Goal: Find specific page/section: Find specific page/section

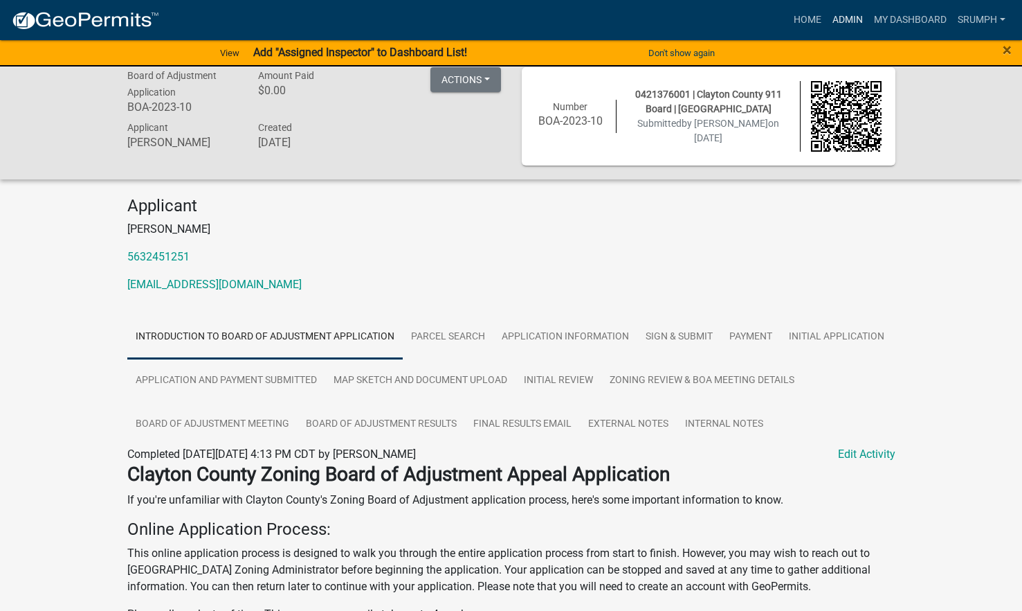
scroll to position [13, 0]
click at [853, 17] on link "Admin" at bounding box center [848, 20] width 42 height 26
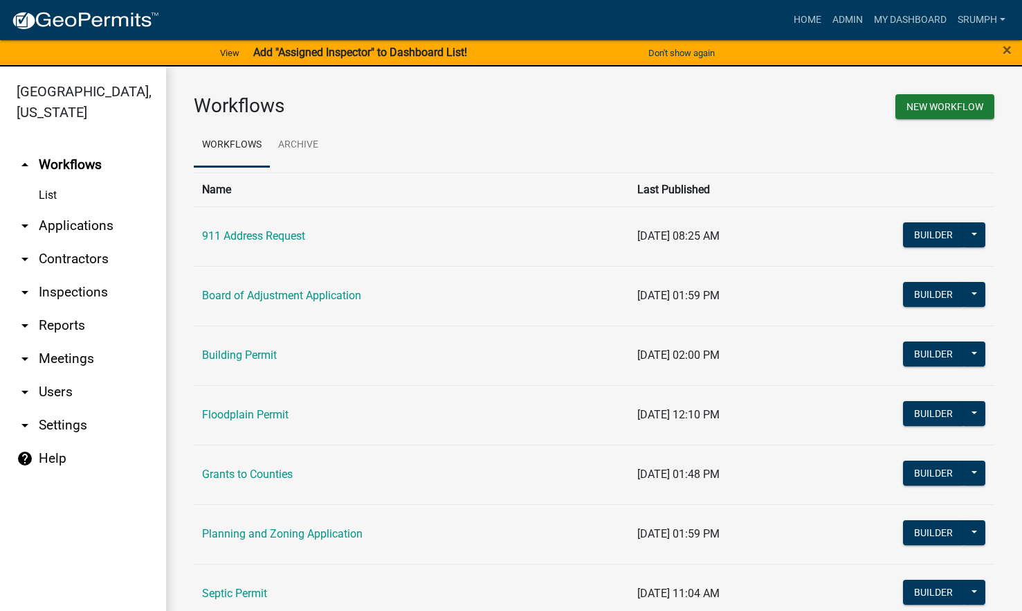
click at [95, 209] on link "arrow_drop_down Applications" at bounding box center [83, 225] width 166 height 33
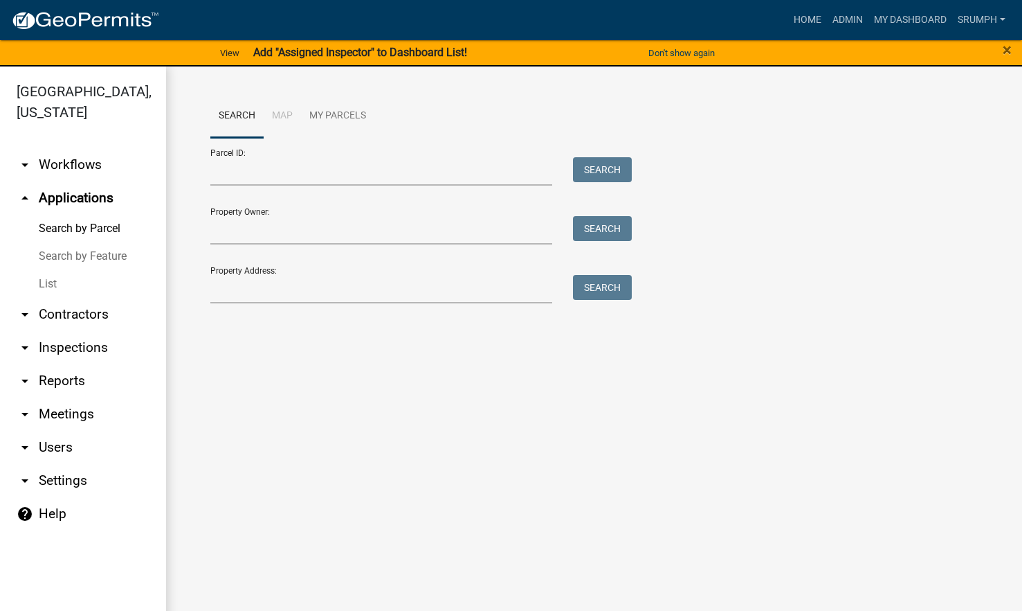
click at [40, 270] on link "List" at bounding box center [83, 284] width 166 height 28
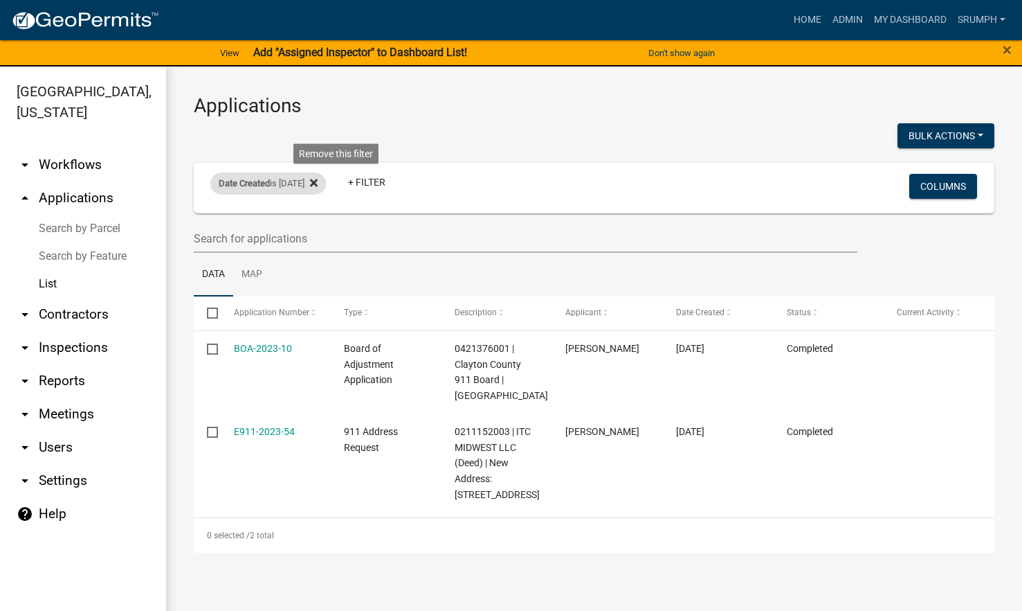
click at [318, 184] on icon at bounding box center [314, 183] width 8 height 8
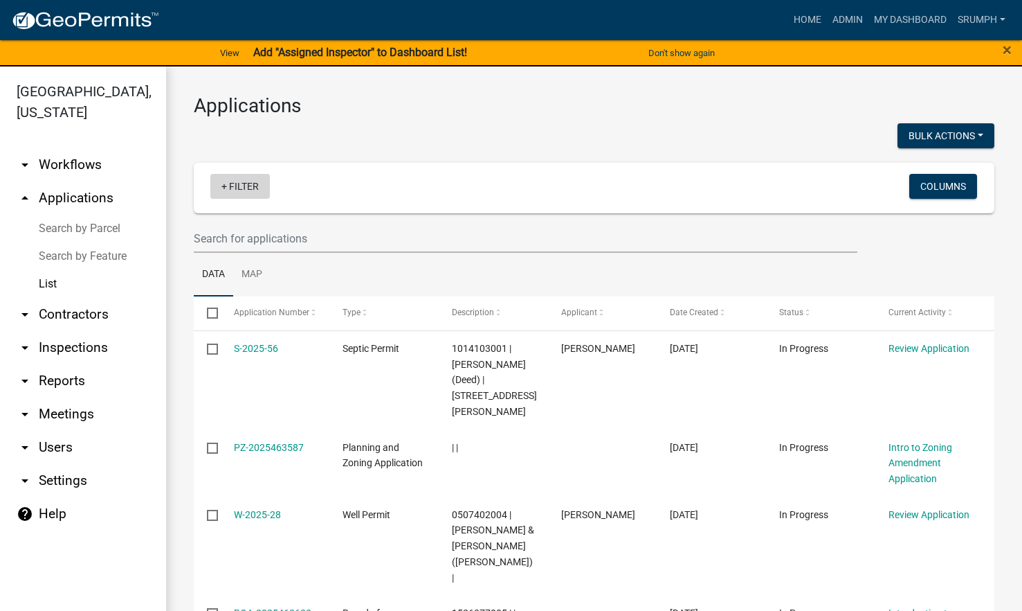
click at [245, 186] on link "+ Filter" at bounding box center [240, 186] width 60 height 25
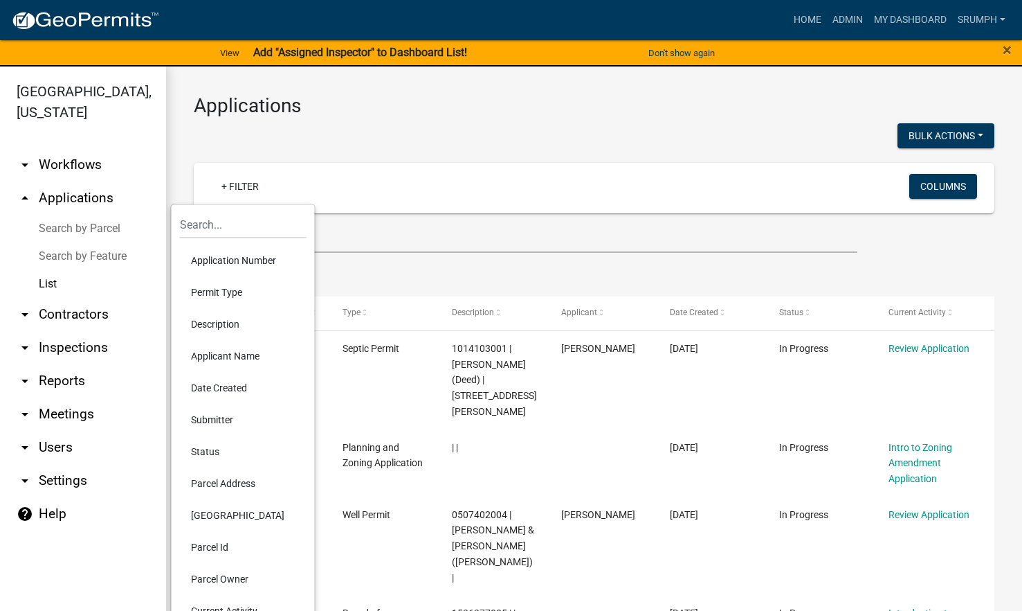
click at [228, 289] on li "Permit Type" at bounding box center [243, 292] width 127 height 32
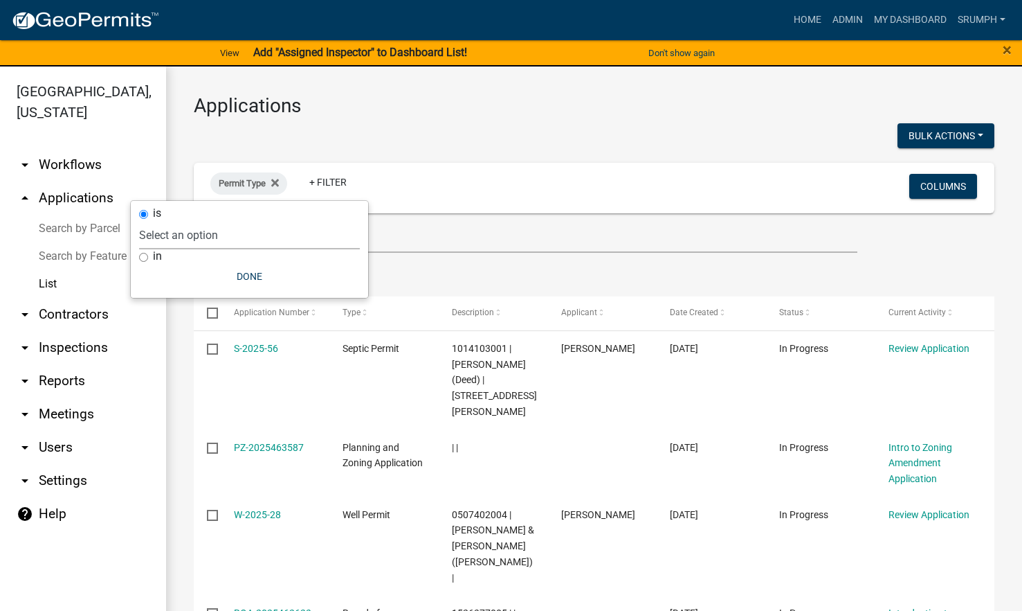
click at [239, 244] on select "Select an option 911 Address Request Board of Adjustment Application Building P…" at bounding box center [249, 235] width 221 height 28
select select "410ad131-bfa1-4e40-a388-59ddd1a9d6e2"
click at [188, 221] on select "Select an option 911 Address Request Board of Adjustment Application Building P…" at bounding box center [249, 235] width 221 height 28
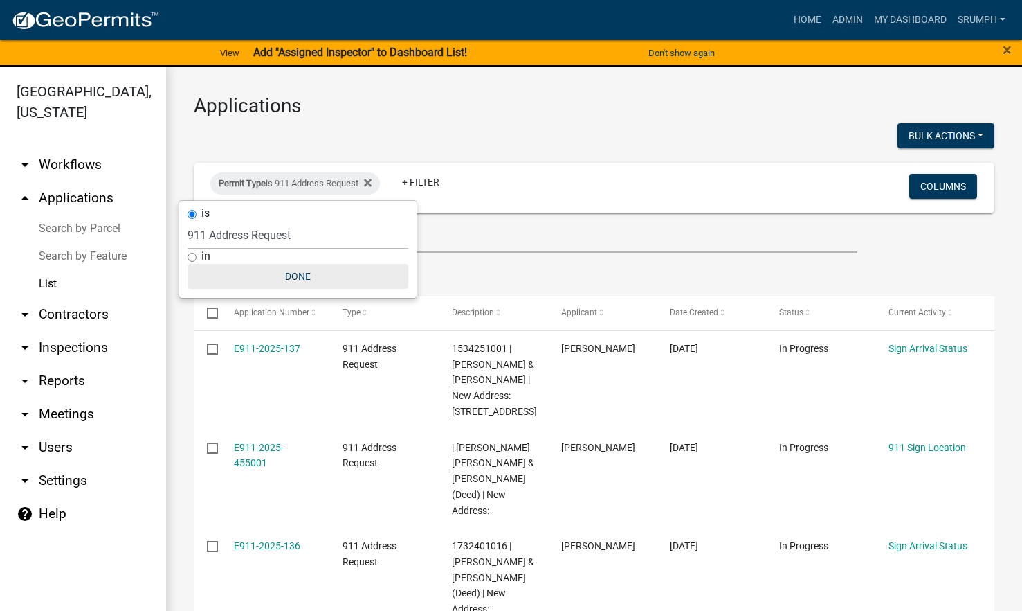
click at [302, 277] on button "Done" at bounding box center [298, 276] width 221 height 25
